Goal: Transaction & Acquisition: Subscribe to service/newsletter

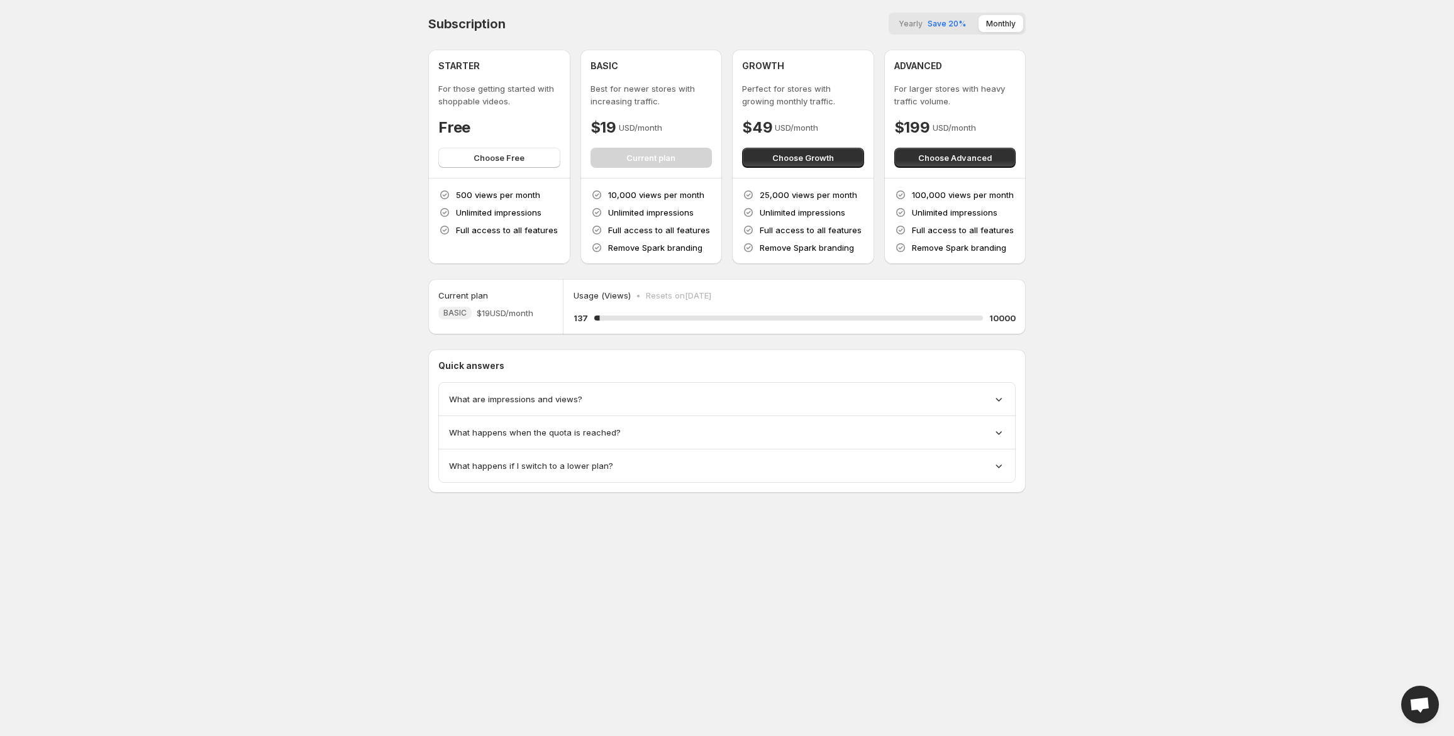
click at [952, 21] on span "Save 20%" at bounding box center [947, 23] width 38 height 9
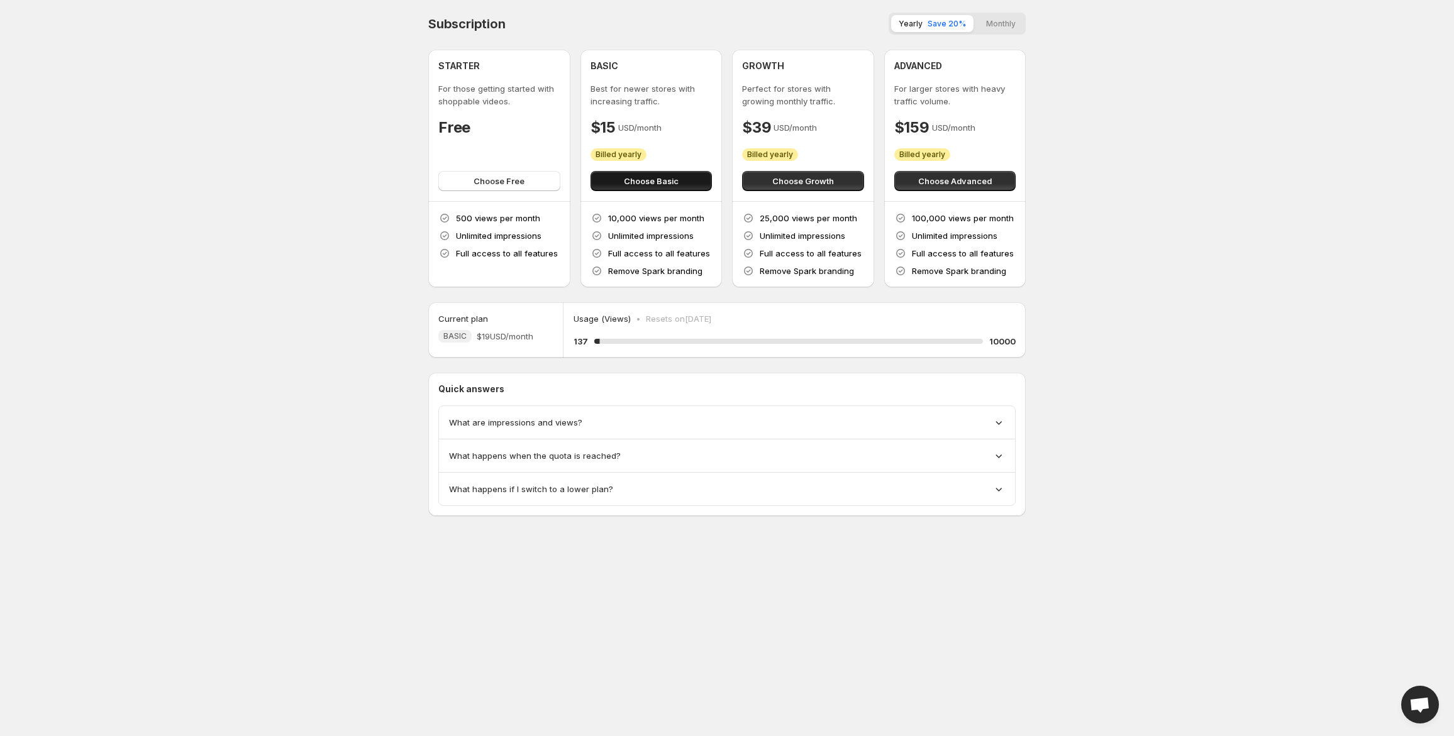
click at [643, 186] on span "Choose Basic" at bounding box center [651, 181] width 55 height 13
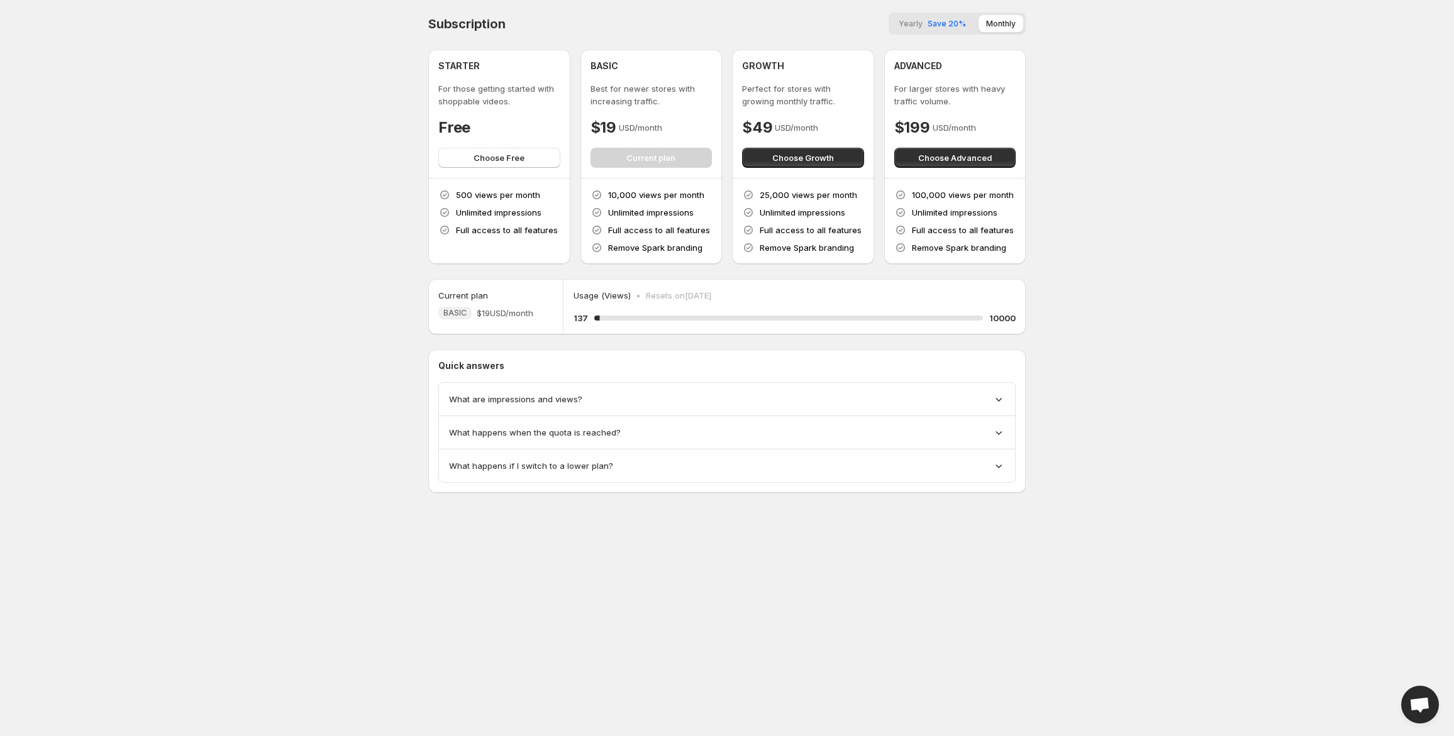
click at [940, 18] on button "Yearly Save 20%" at bounding box center [932, 23] width 82 height 17
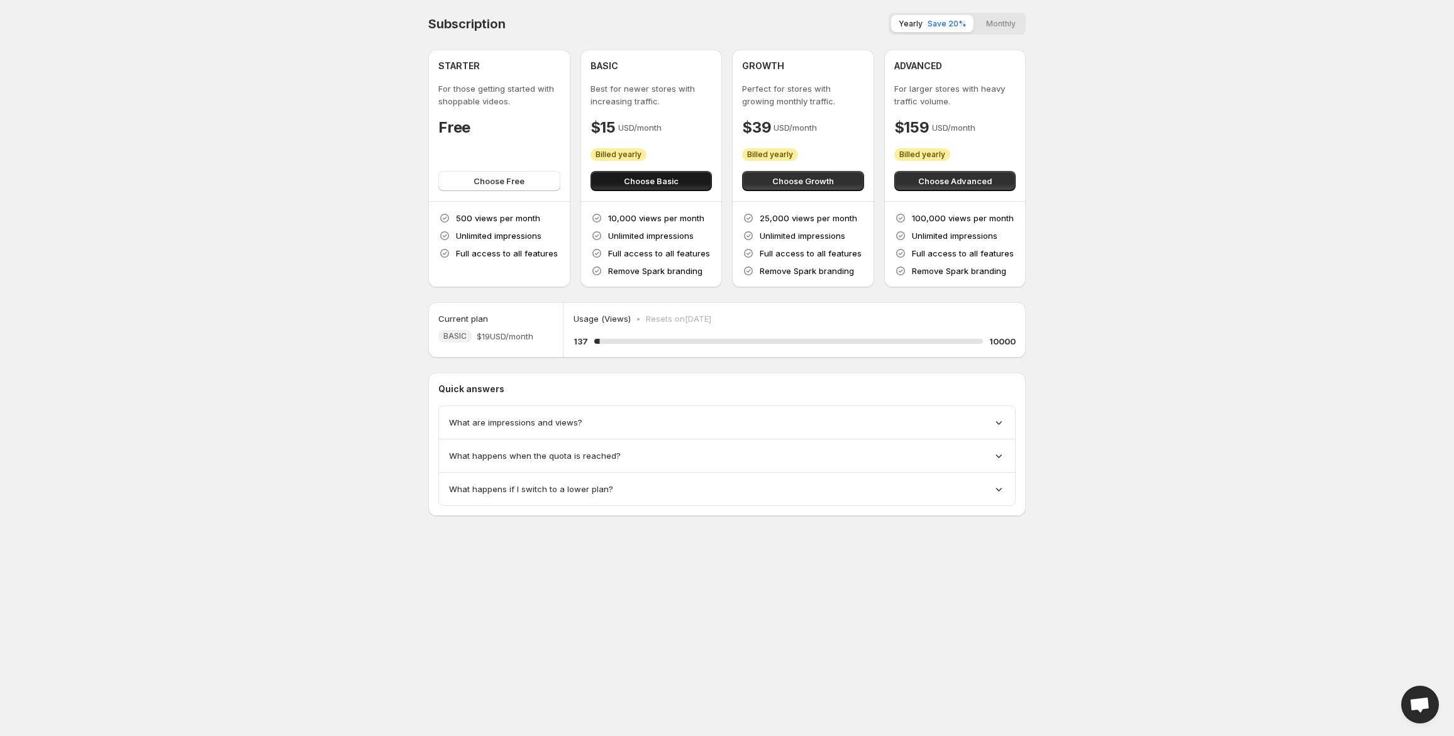
click at [624, 180] on span "Choose Basic" at bounding box center [651, 181] width 55 height 13
